Goal: Task Accomplishment & Management: Manage account settings

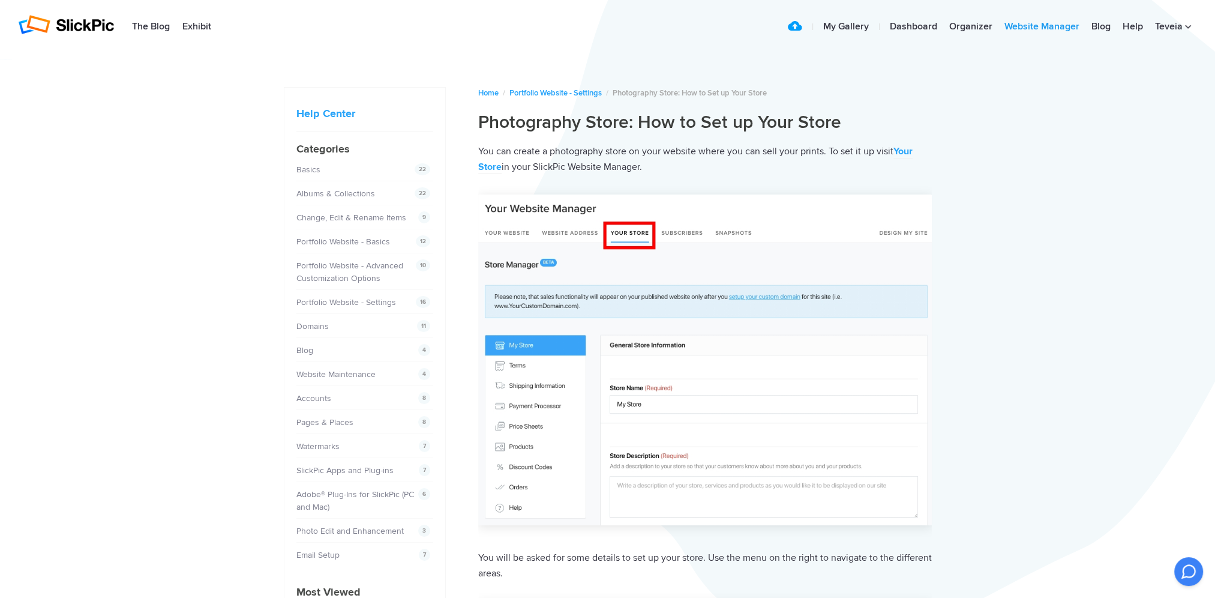
click at [1030, 26] on link "Website Manager" at bounding box center [1042, 27] width 87 height 24
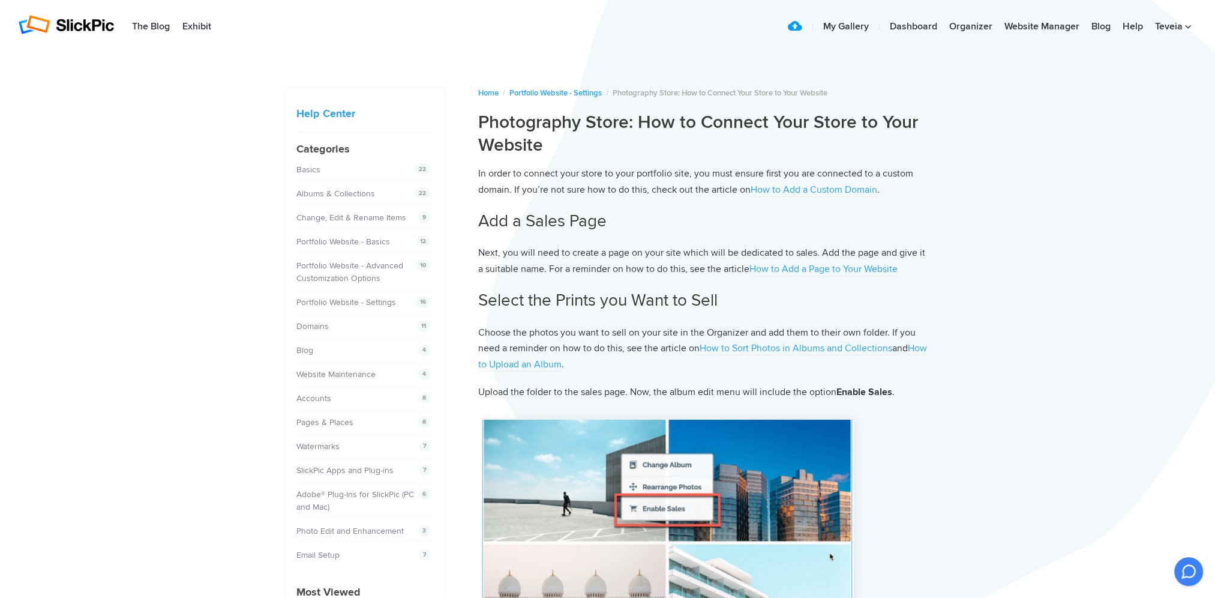
scroll to position [60, 0]
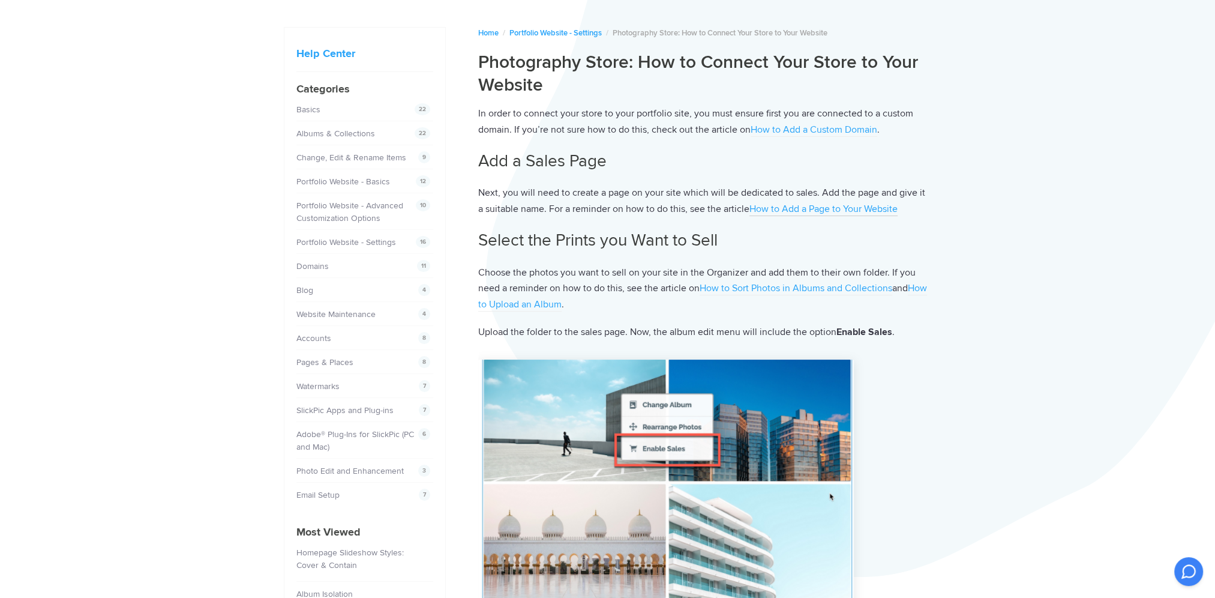
click at [777, 209] on link "How to Add a Page to Your Website" at bounding box center [824, 209] width 148 height 13
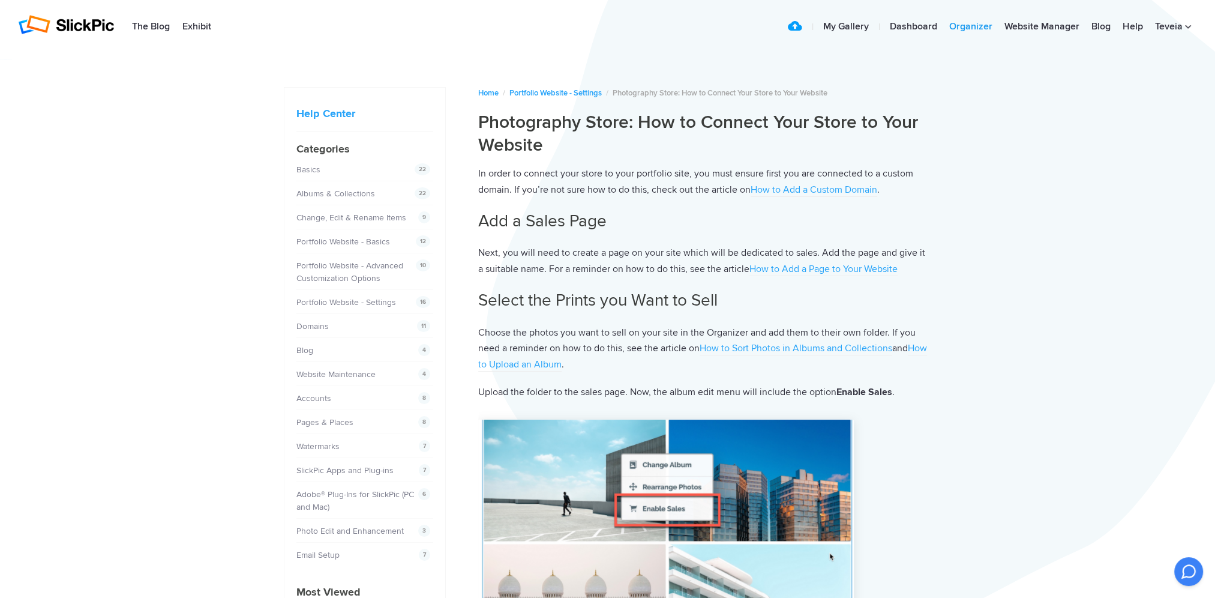
click at [968, 21] on link "Organizer" at bounding box center [971, 27] width 55 height 24
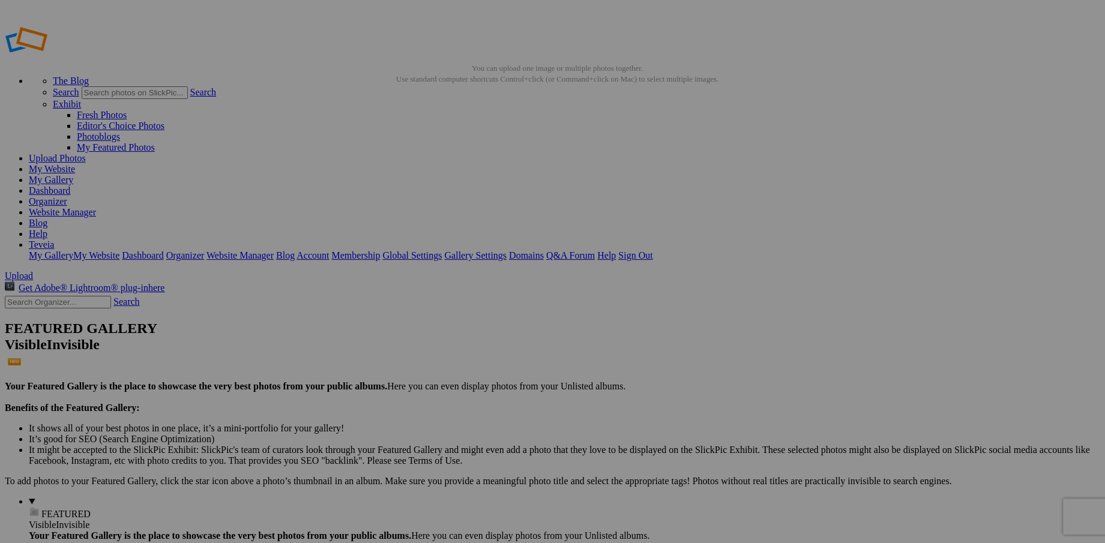
type input "Shy Dahlia. Petals fold inward, a secret kept in bloom."
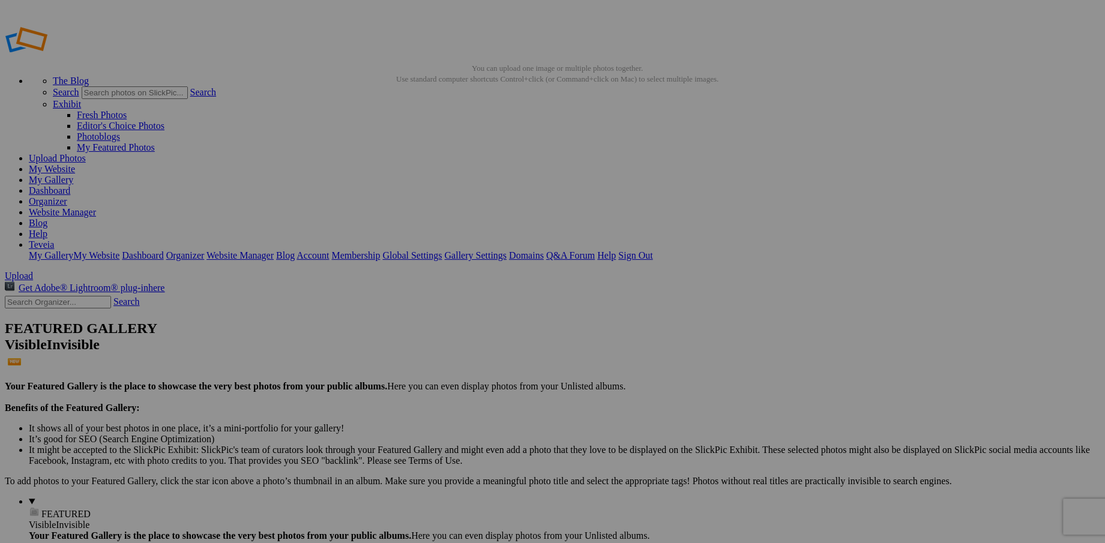
drag, startPoint x: 658, startPoint y: 254, endPoint x: 712, endPoint y: 247, distance: 55.1
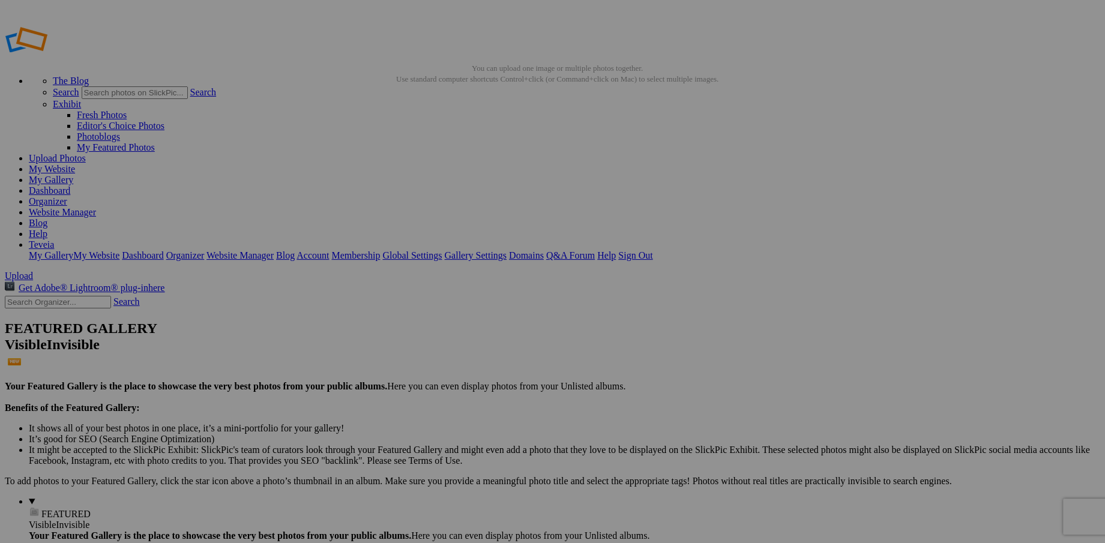
type input "Grace in Bloom. A single pink rose in bloom, its petals unfolding like whispers…"
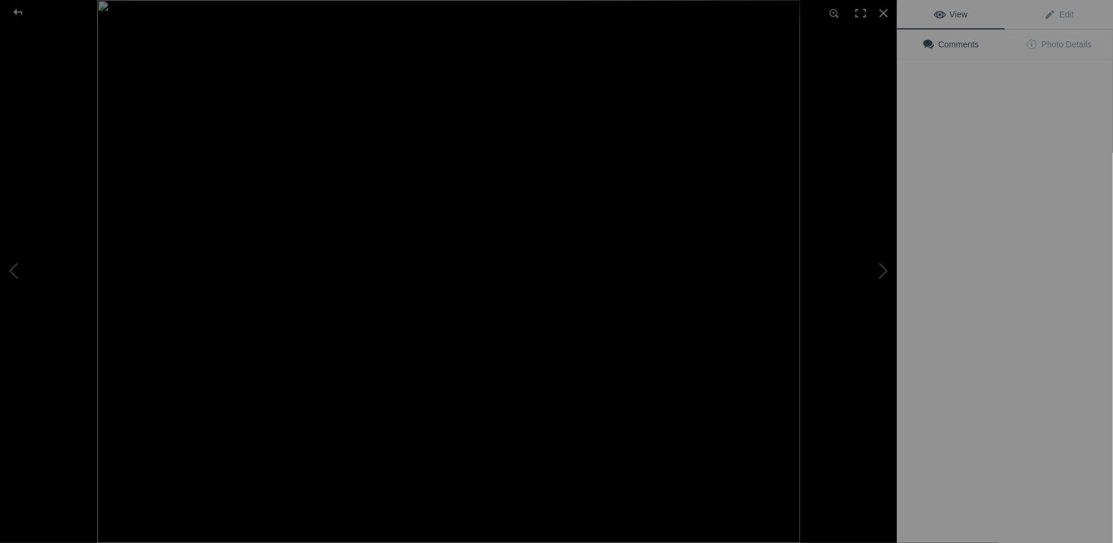
type input ""Symphony of Pollinators" 2 bees in perfect harmony, beauty blooms when we work…"
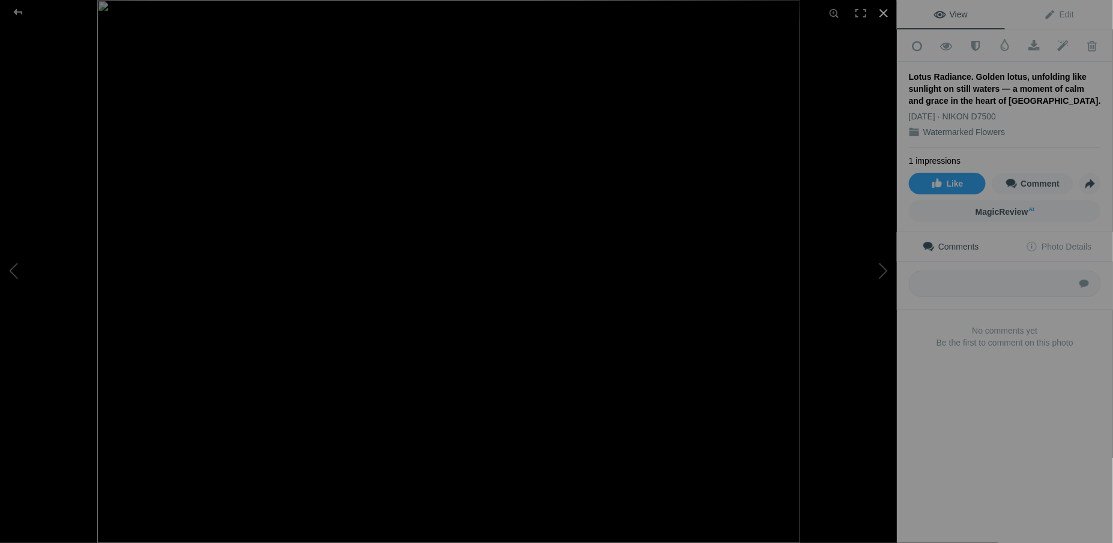
click at [884, 13] on div at bounding box center [883, 13] width 26 height 26
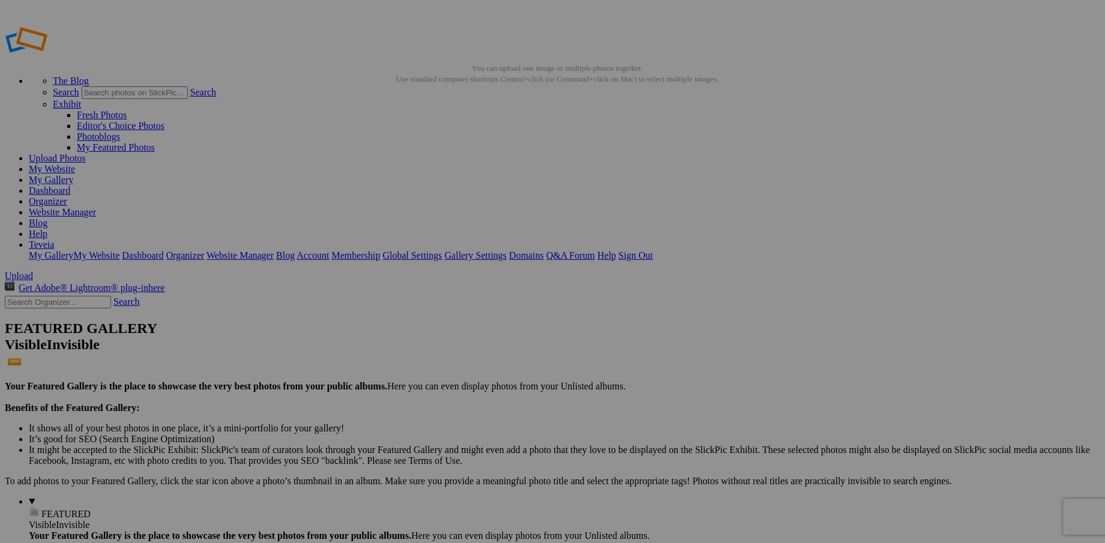
click at [75, 164] on link "My Website" at bounding box center [52, 169] width 46 height 10
type input ""Flame and Flight" Bee gathers light from a fiery bloom, one small dance in nat…"
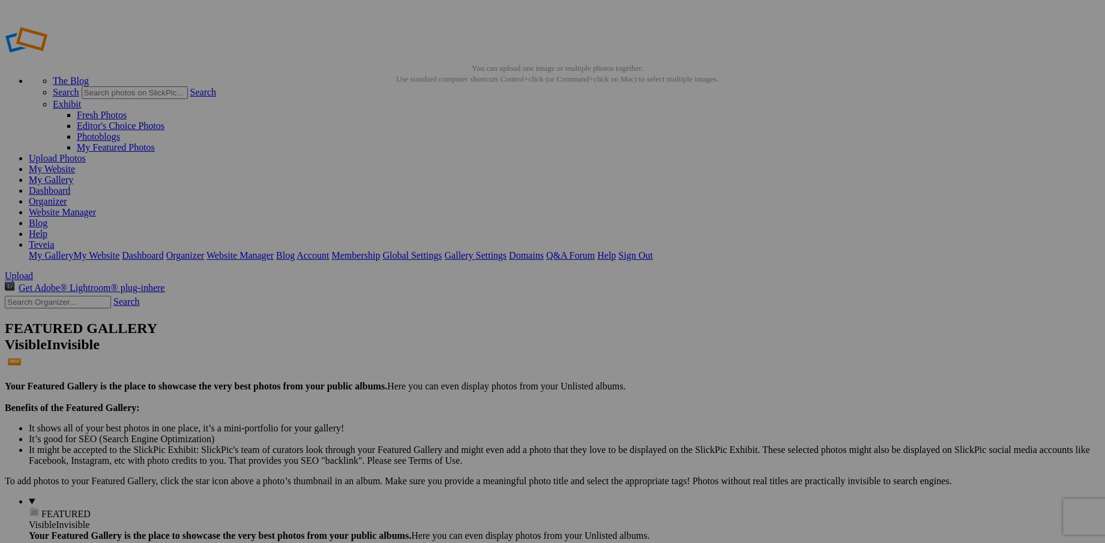
type input ""Symphony of Pollinators" 2 bees in perfect harmony, beauty blooms when we work…"
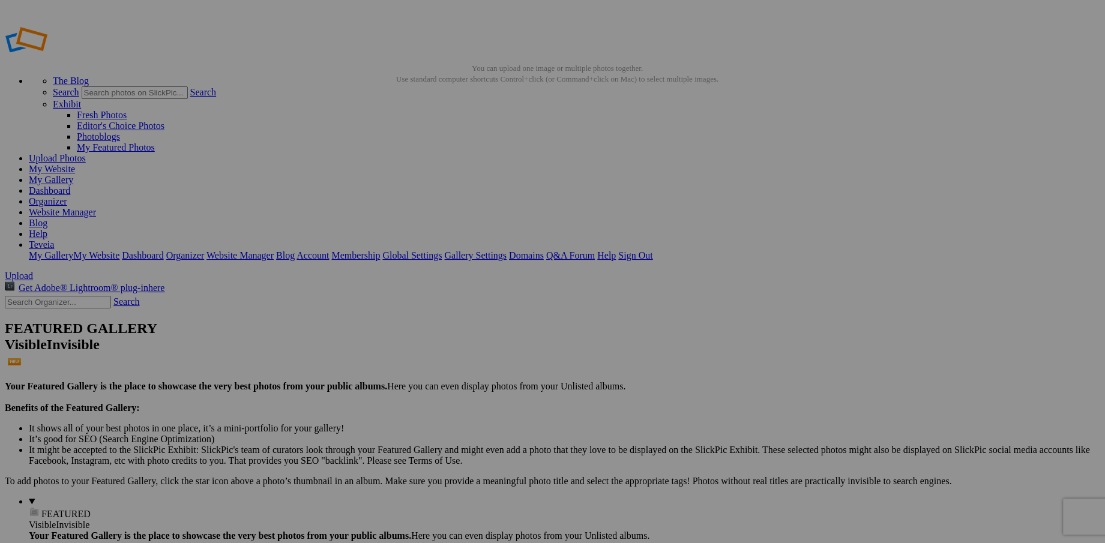
type input ""Toledo Lace Hydrangea" Clusters of petals gather like lace."
type input ""Grace in Bloom" Pink rose unfolding like a whispered prayer, each petal a brea…"
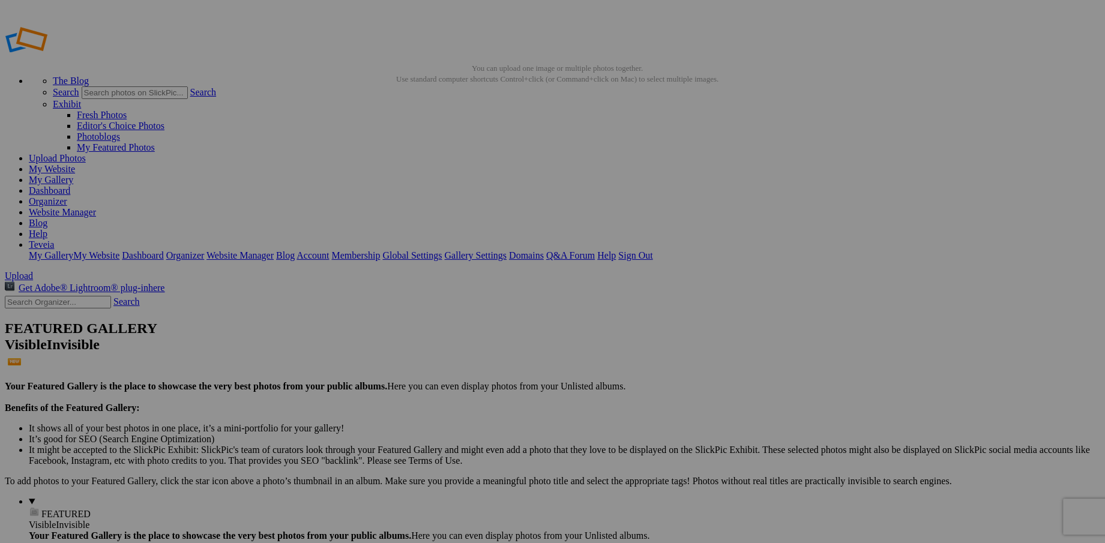
type input ""Lotus Radiance" Serenity rises from still waters, calm and grace in heart of B…"
type input ""Becoming" Monarch-to-be feasts on flame-colored blooms, reminder that transfor…"
type input ""We're Twins" Side by side, a butterfly and bloom lean into each other's light."
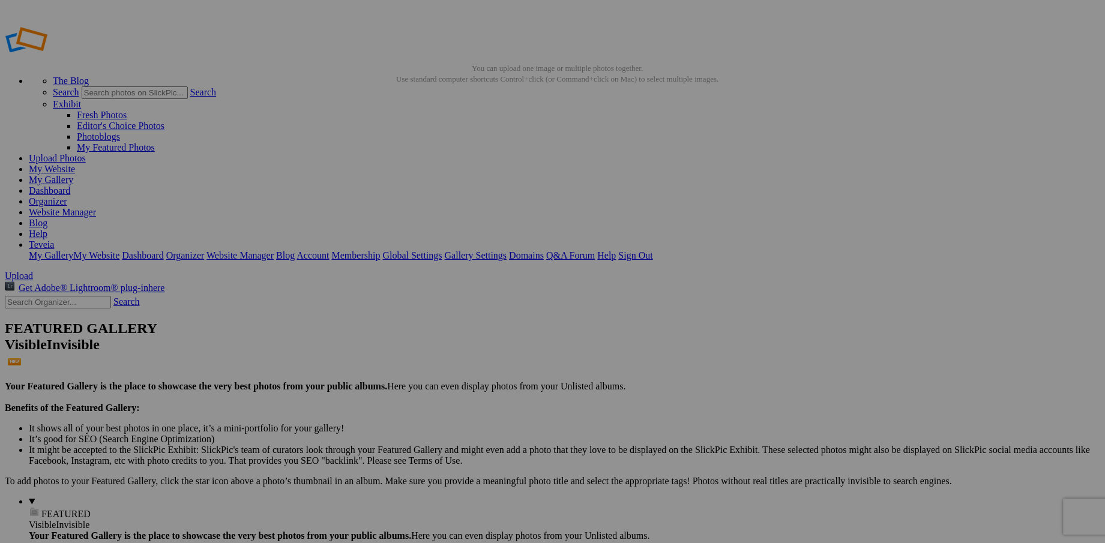
type input ""Wild Harmony" Golden blooms tangled in wild garden woven in sunlight and shado…"
type input ""Petals of Light" Paper-white bloom cradling the sun in its heart, fragile peta…"
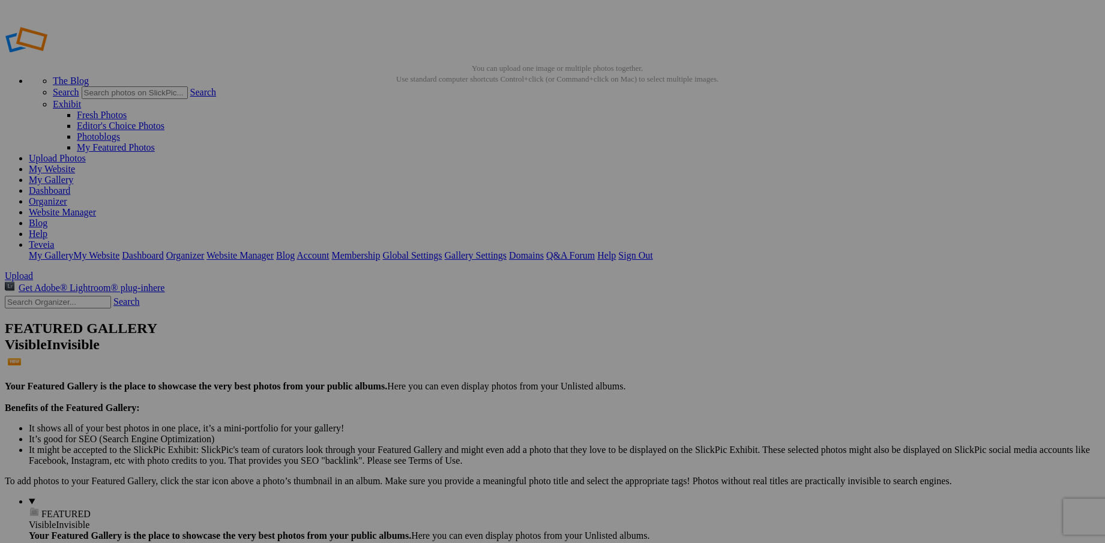
type input ""Amethyst Feast" Bee lost in sea of amethysts blossoms, weaving sweetness from …"
type input ""Hovering Poise" Golden stage awaits as bee hovers mid-flight, caught between p…"
type input ""Whispers in Bloom" Blush petals and tender buds reaching out, quiet song of be…"
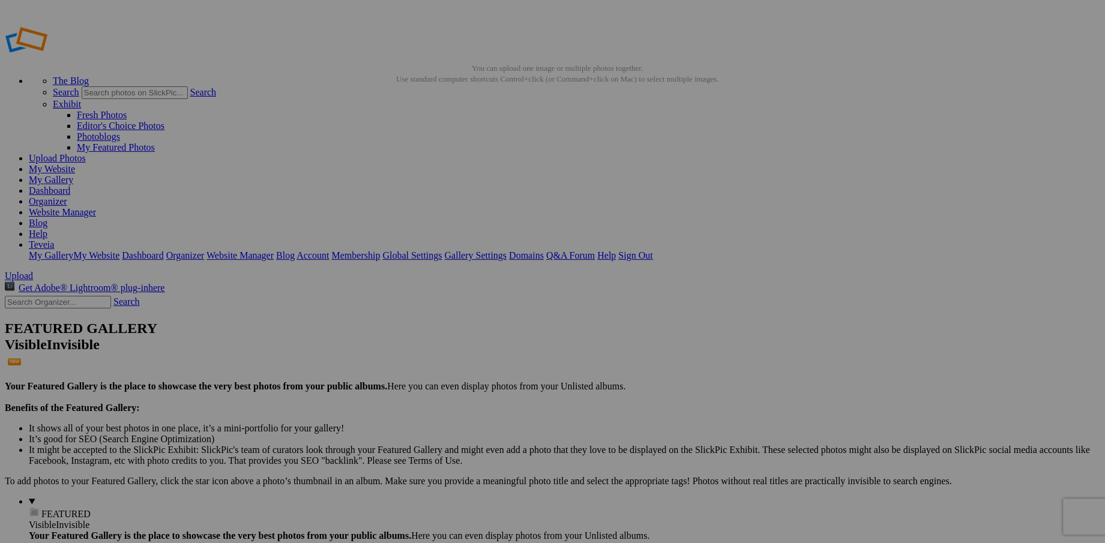
type input ""Shy Dahlia" Petals fold inward, a secret kept in bloom."
type input ""Ephemeral Glow" Delicate brushstrokes of white and gold, suspended in shadow l…"
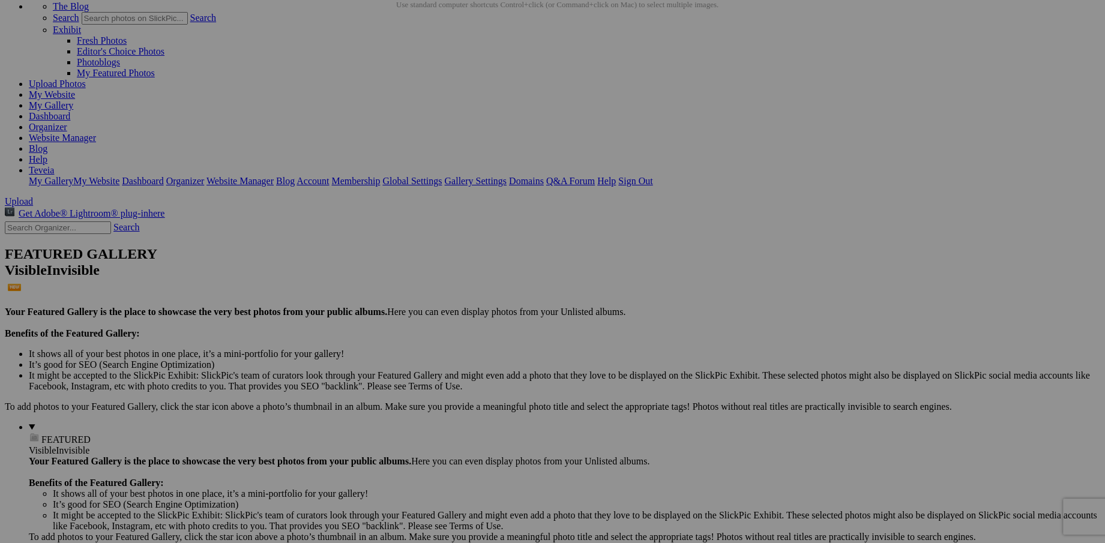
scroll to position [78, 0]
type input ""Pumpkin Squash Blossom" Golden bloom, earth's offering before harvest."
type input ""Tiny Ballerina" A bloom spinning midair, light as a pirouette."
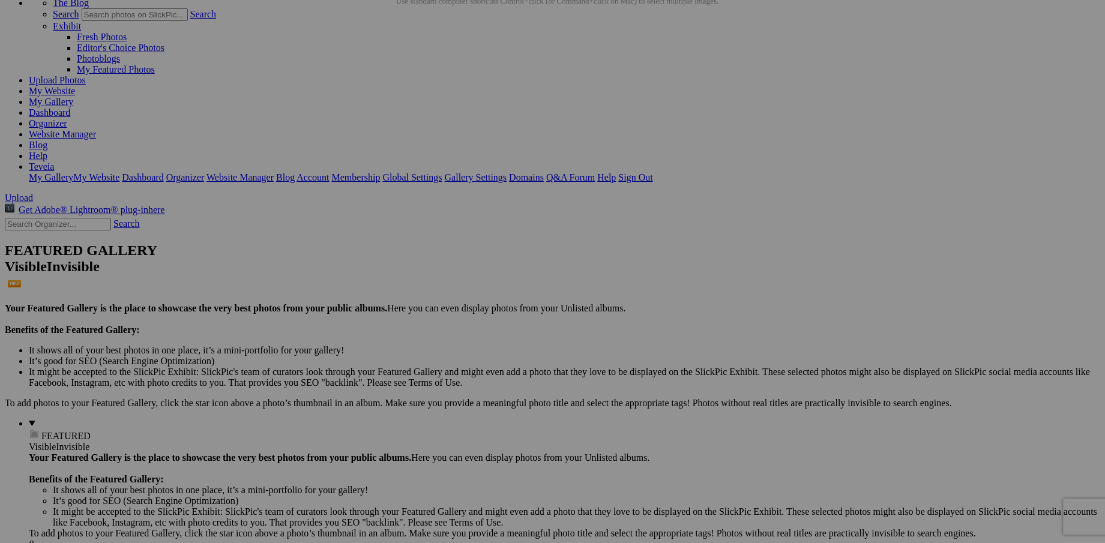
type input ""Waving Iris" An iris bending gracefully, as though bowing to the wind's embrace"
type input ""View from the Grass" Flowers' perspective, skyward and free."
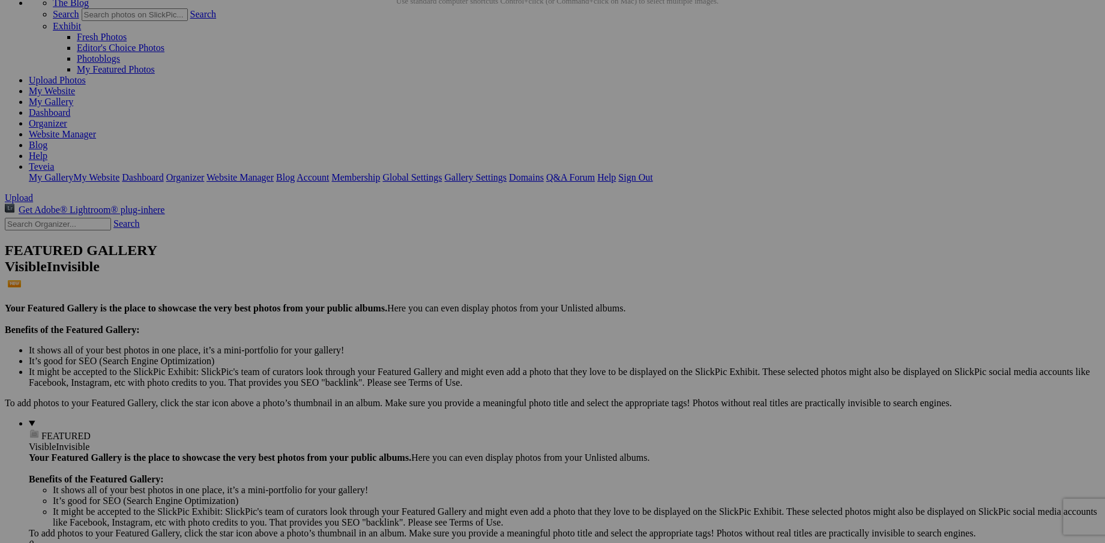
scroll to position [0, 0]
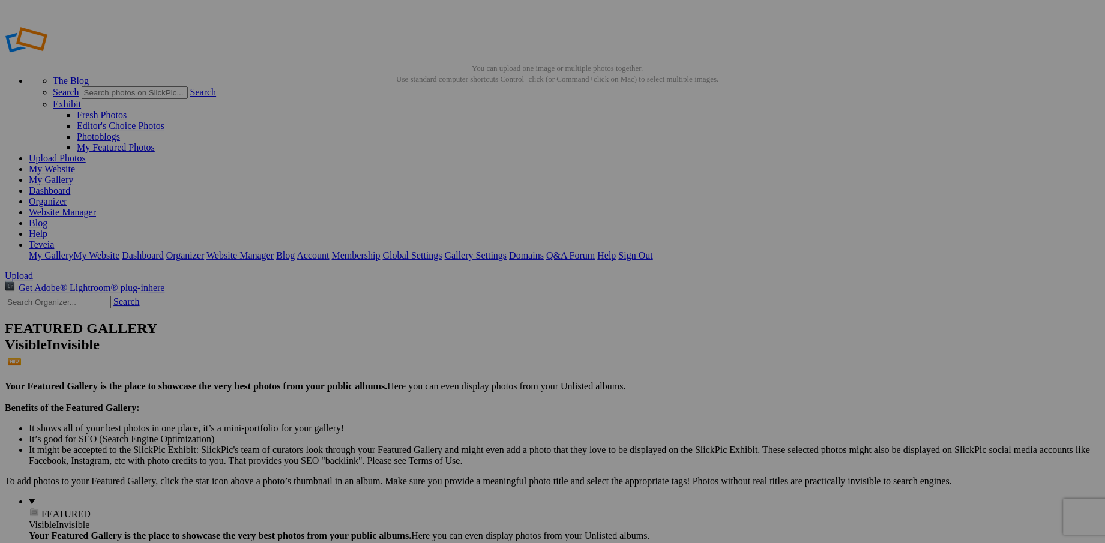
click at [75, 164] on link "My Website" at bounding box center [52, 169] width 46 height 10
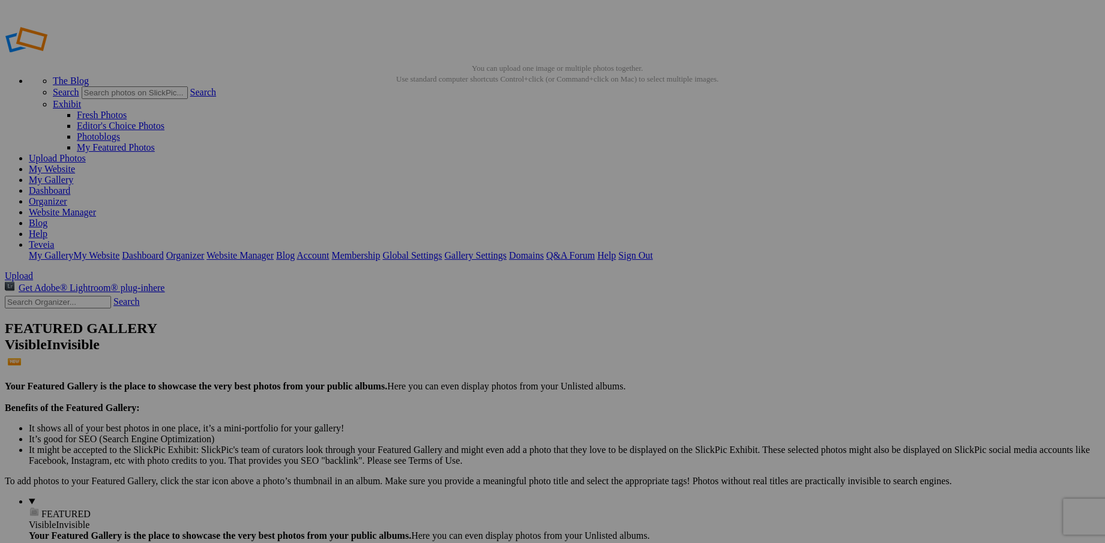
click at [75, 164] on link "My Website" at bounding box center [52, 169] width 46 height 10
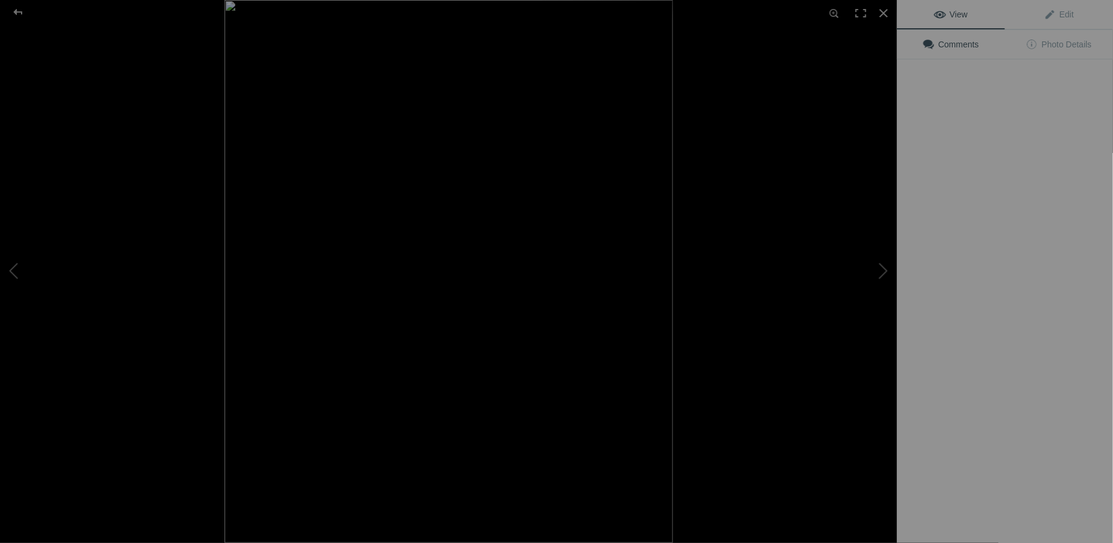
click at [327, 176] on img at bounding box center [448, 271] width 448 height 543
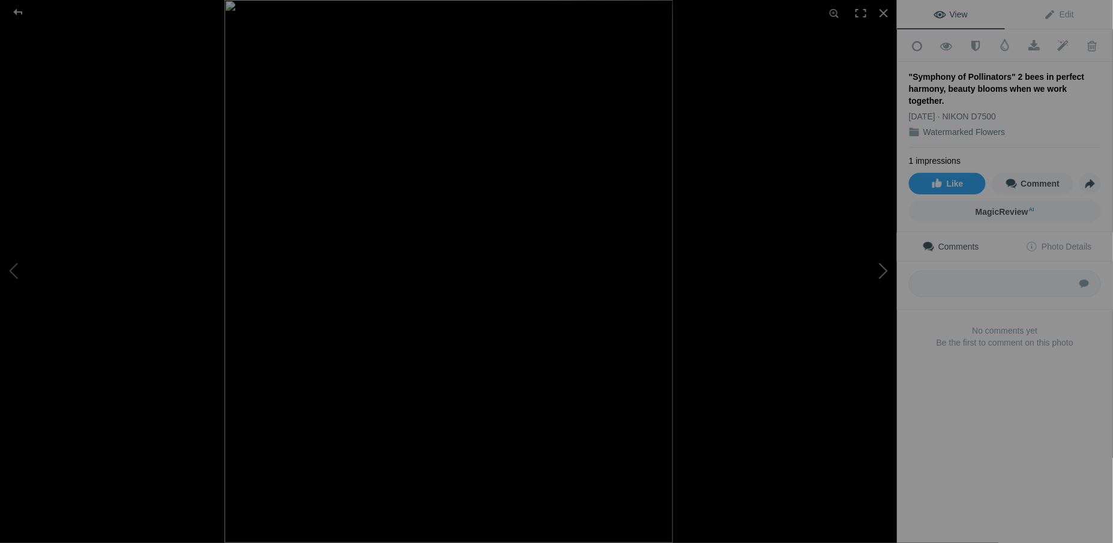
click at [880, 272] on button at bounding box center [852, 272] width 90 height 196
click at [882, 12] on div at bounding box center [883, 13] width 26 height 26
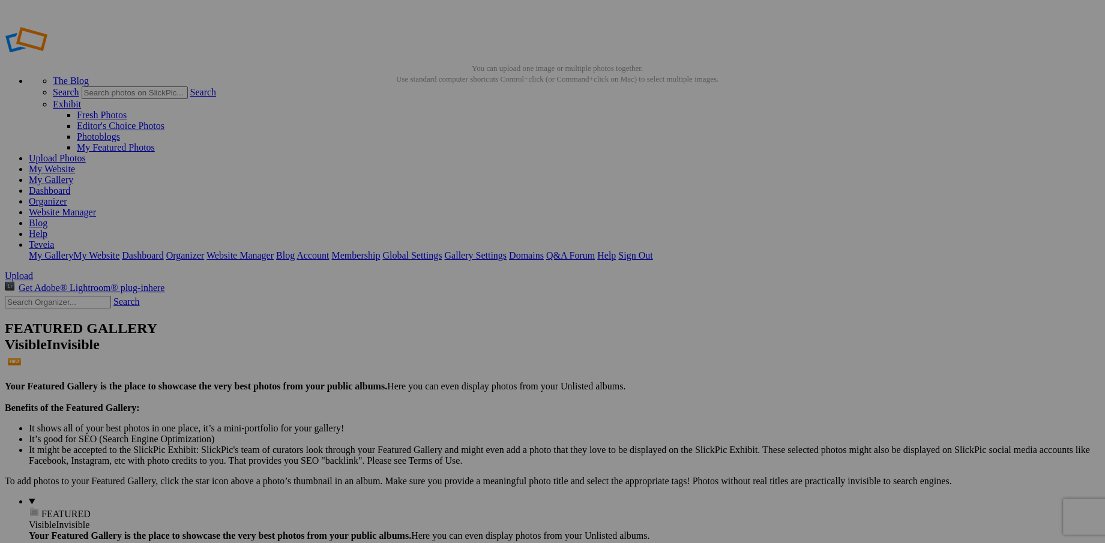
click at [75, 164] on link "My Website" at bounding box center [52, 169] width 46 height 10
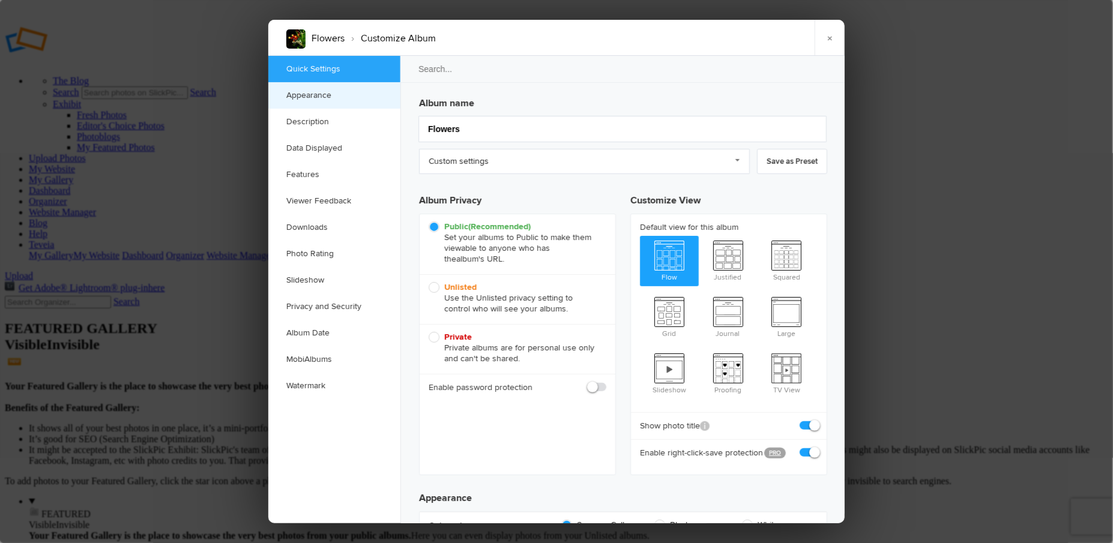
click at [298, 97] on link "Appearance" at bounding box center [334, 95] width 132 height 26
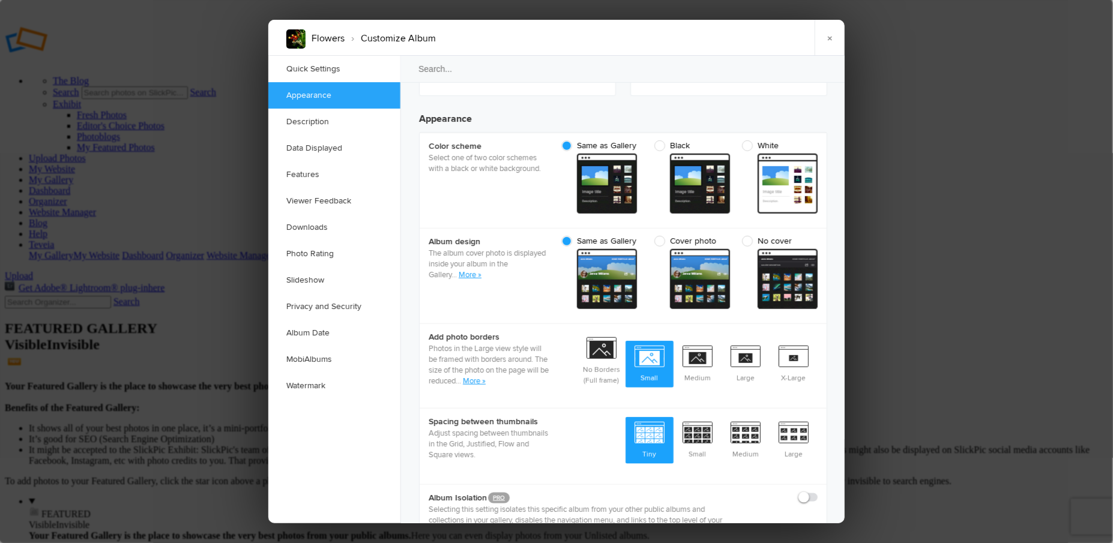
scroll to position [381, 0]
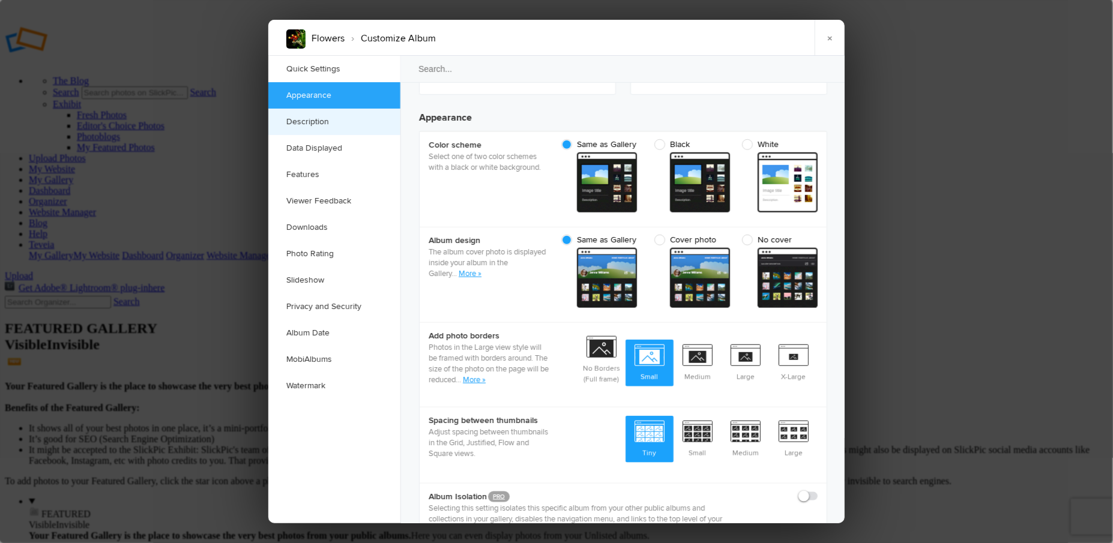
click at [309, 120] on link "Description" at bounding box center [334, 122] width 132 height 26
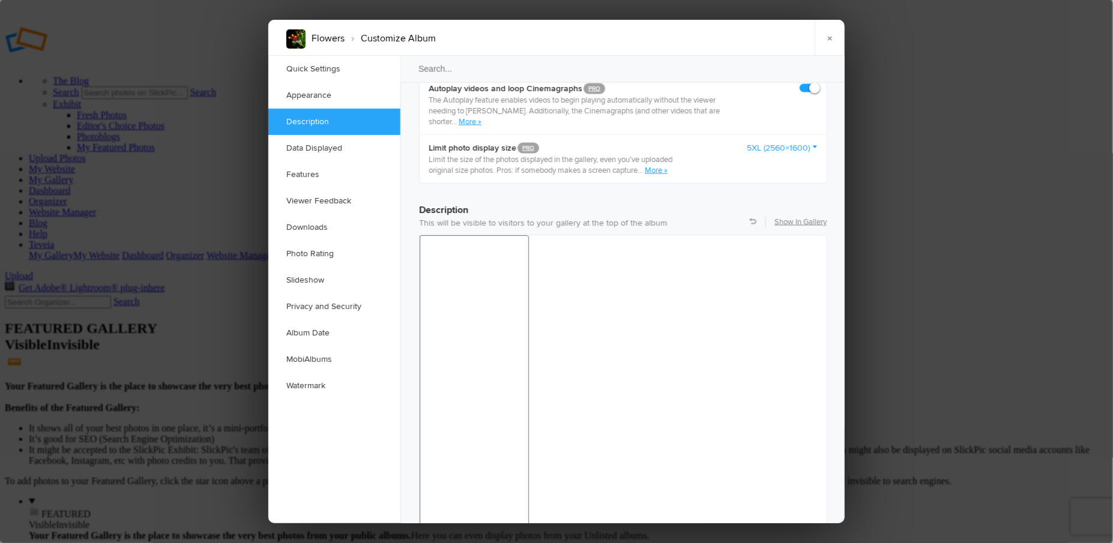
scroll to position [930, 0]
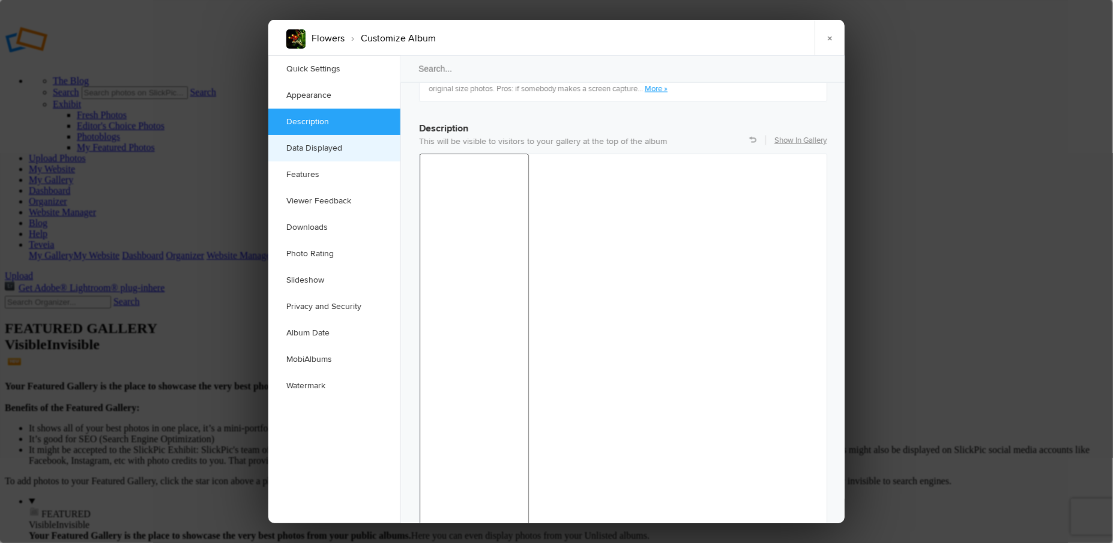
click at [317, 147] on link "Data Displayed" at bounding box center [334, 148] width 132 height 26
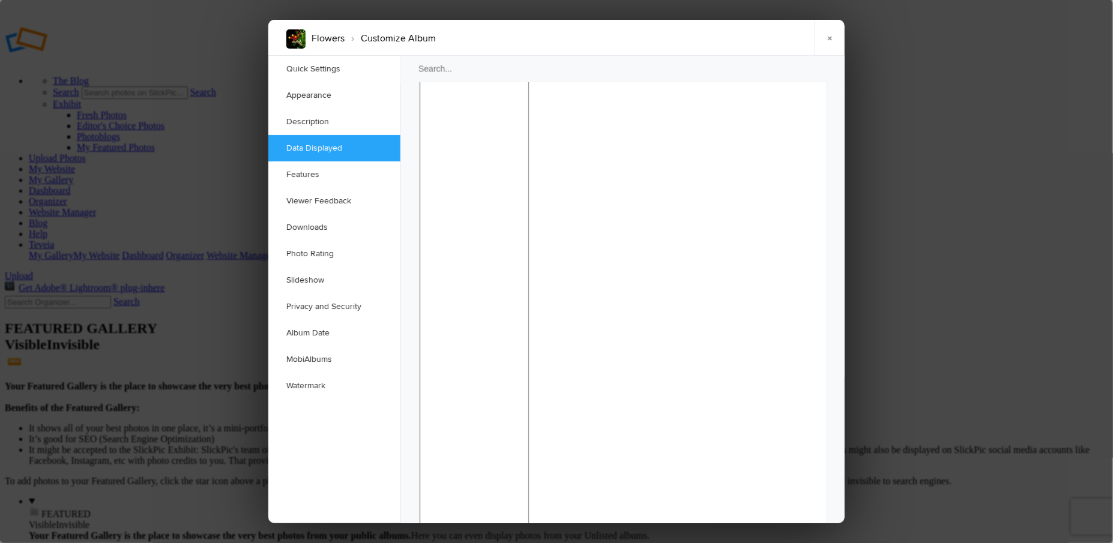
scroll to position [1137, 0]
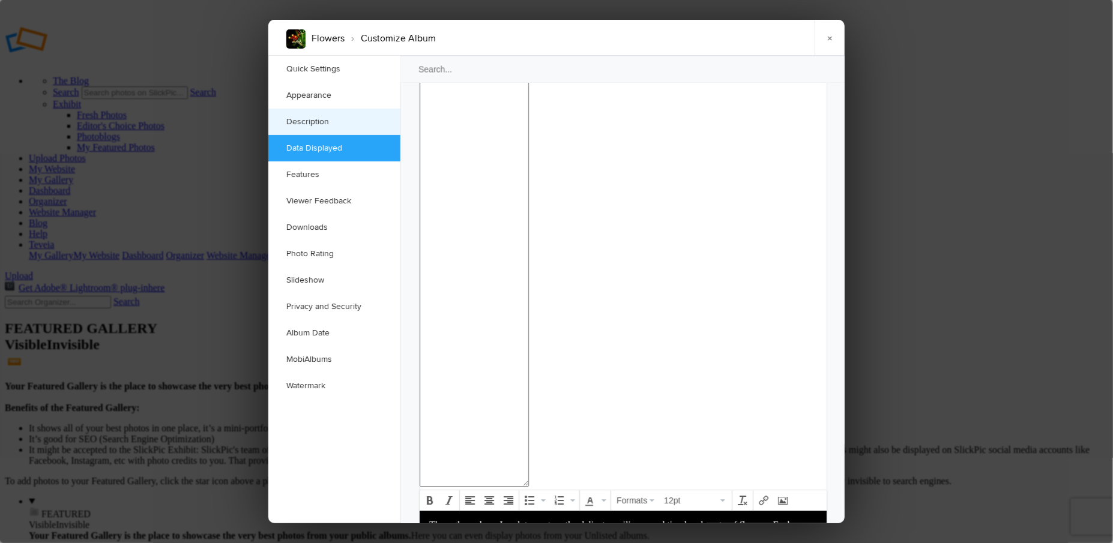
click at [309, 122] on link "Description" at bounding box center [334, 122] width 132 height 26
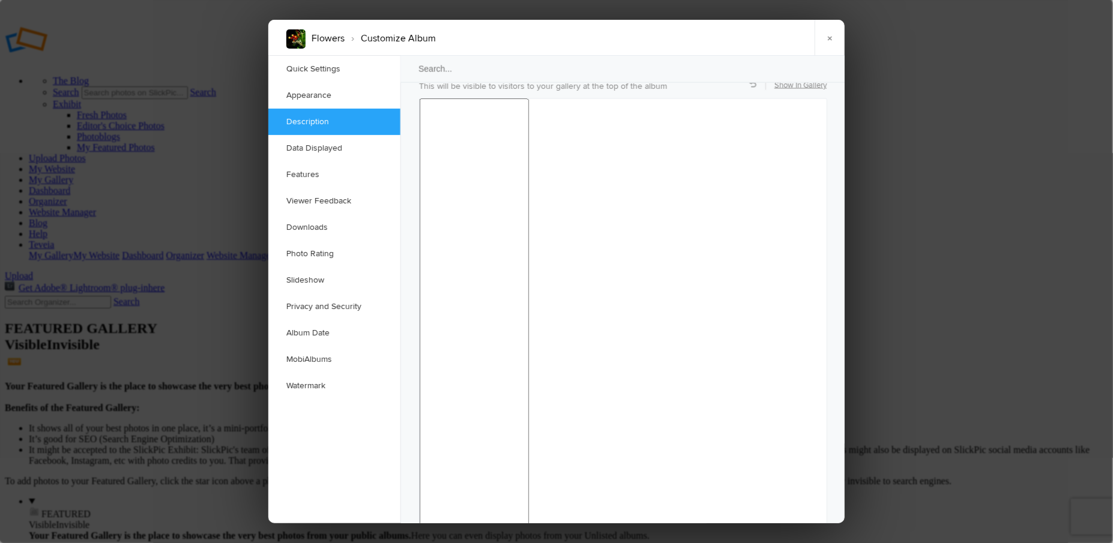
scroll to position [930, 0]
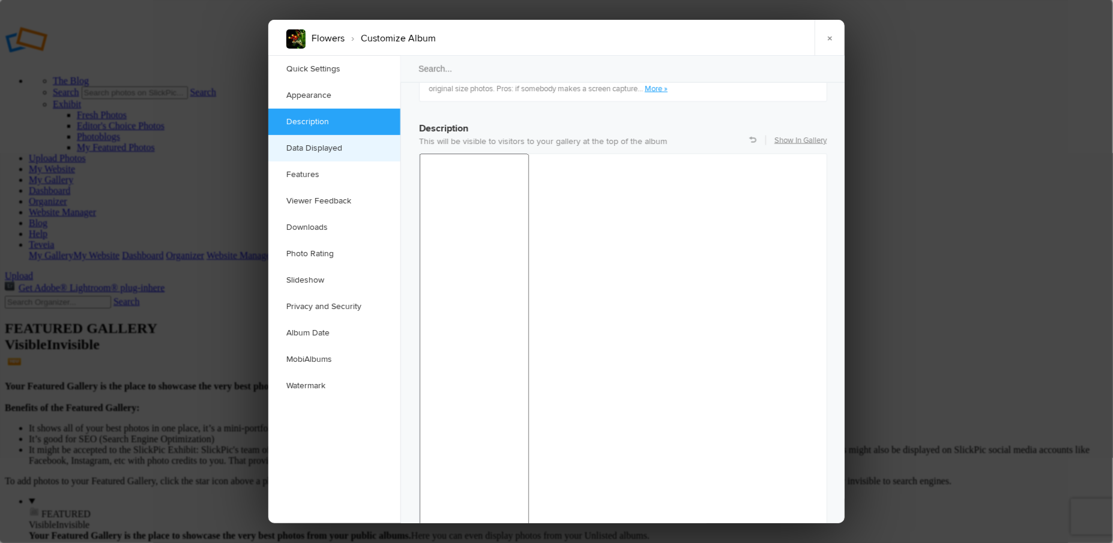
click at [320, 145] on link "Data Displayed" at bounding box center [334, 148] width 132 height 26
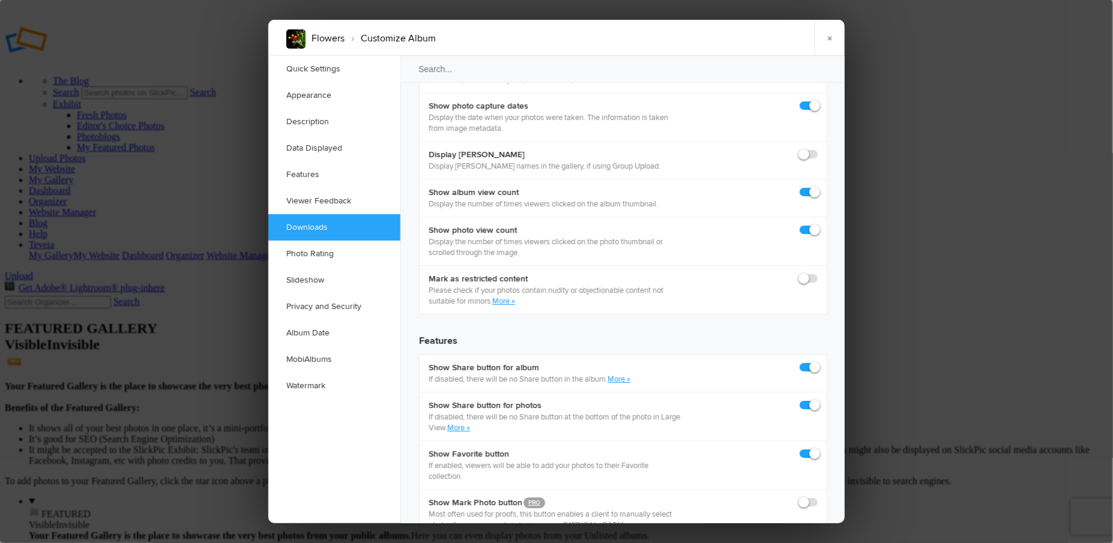
scroll to position [1847, 0]
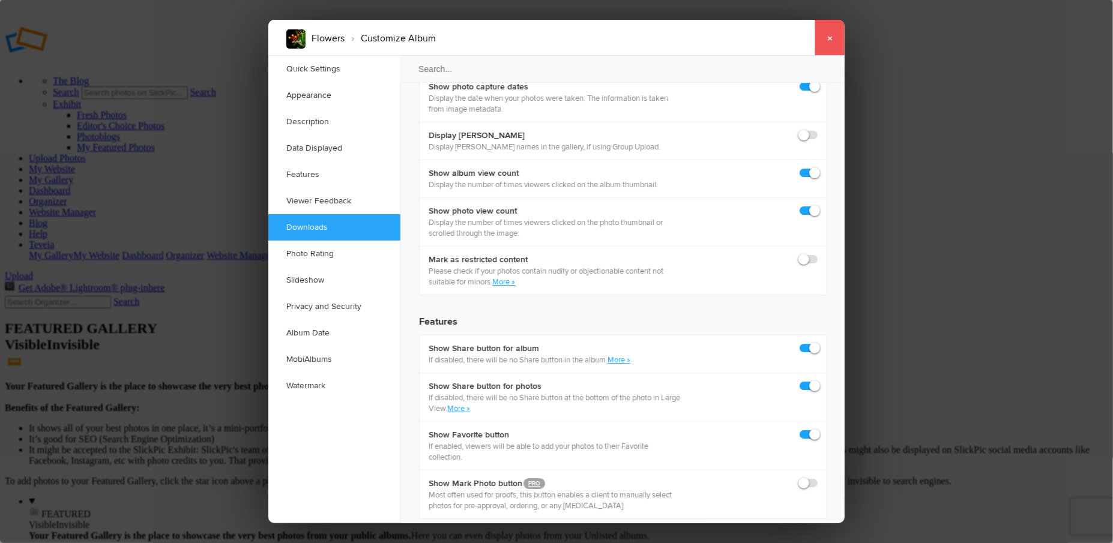
click at [829, 35] on link "×" at bounding box center [829, 38] width 30 height 36
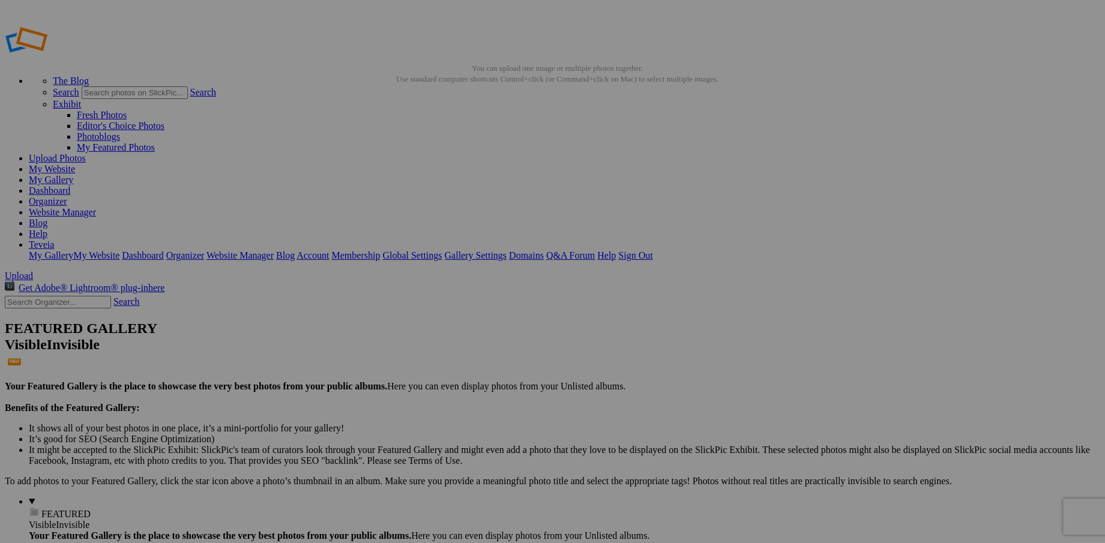
click at [75, 164] on link "My Website" at bounding box center [52, 169] width 46 height 10
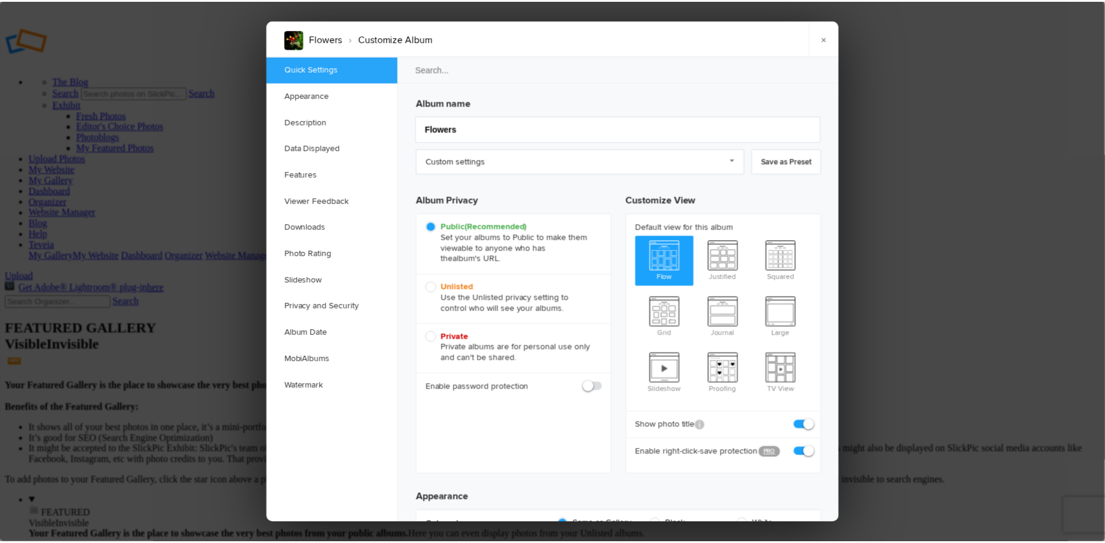
scroll to position [0, 0]
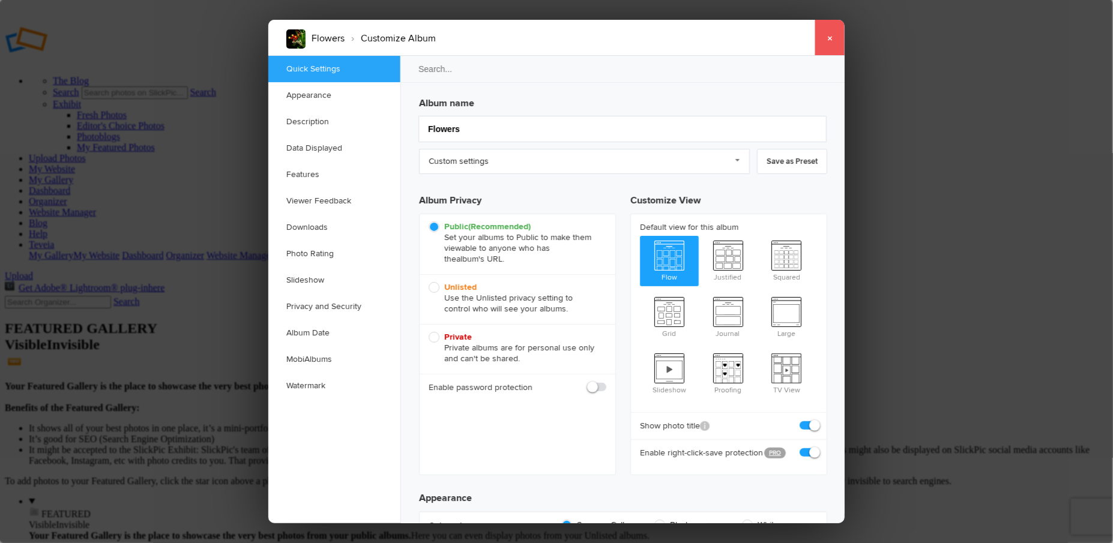
click at [829, 37] on link "×" at bounding box center [829, 38] width 30 height 36
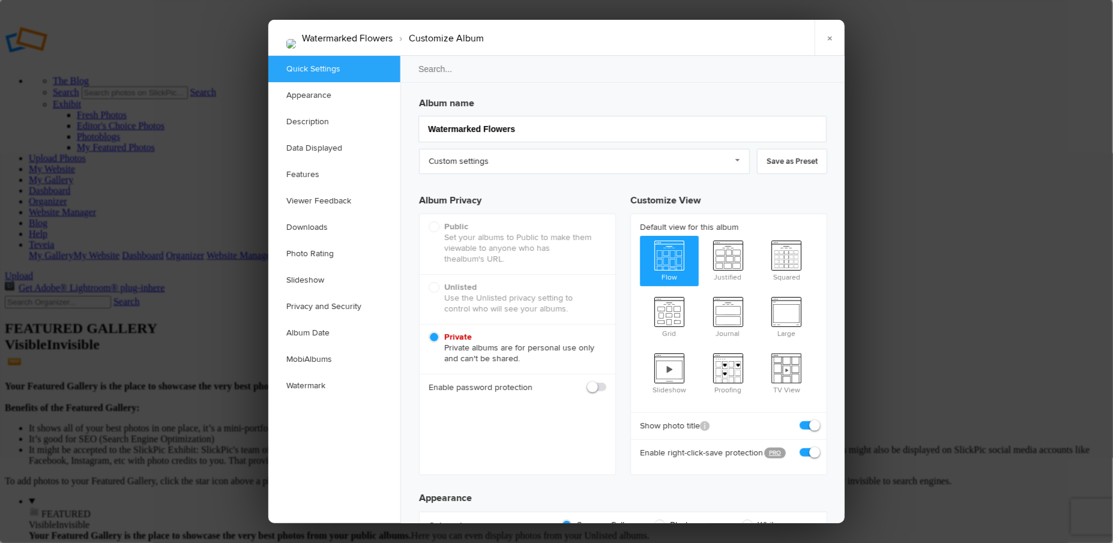
click at [435, 228] on div "Public (Recommended) Set your albums to Public to make them viewable to anyone …" at bounding box center [518, 244] width 196 height 60
click at [434, 228] on div "Public (Recommended) Set your albums to Public to make them viewable to anyone …" at bounding box center [518, 244] width 196 height 60
click at [828, 41] on link "×" at bounding box center [829, 38] width 30 height 36
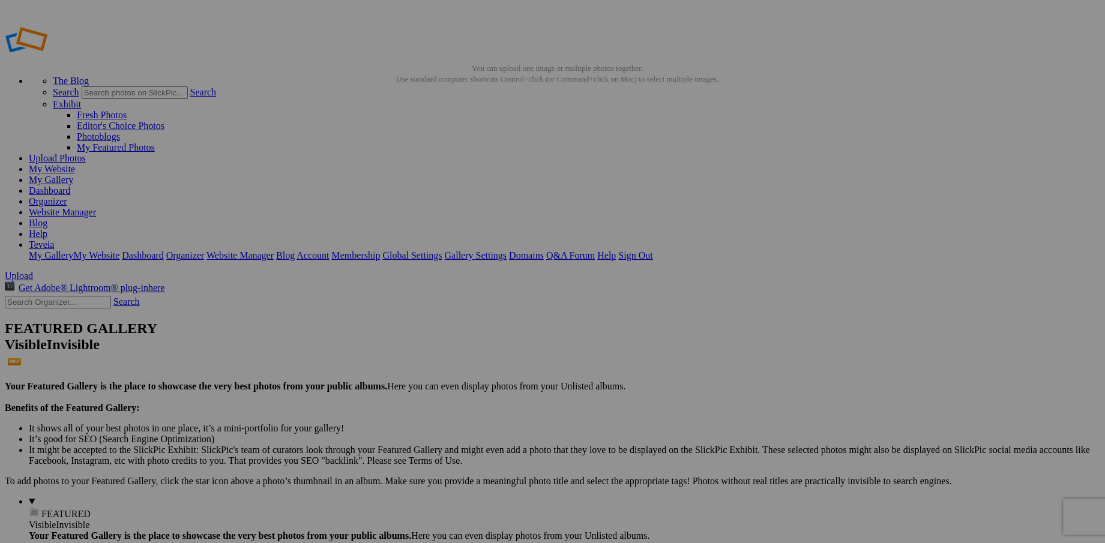
drag, startPoint x: 884, startPoint y: 187, endPoint x: 768, endPoint y: 486, distance: 320.9
click at [54, 239] on link "Teveia" at bounding box center [41, 244] width 25 height 10
click at [652, 250] on link "Sign Out" at bounding box center [635, 255] width 34 height 10
